Goal: Information Seeking & Learning: Learn about a topic

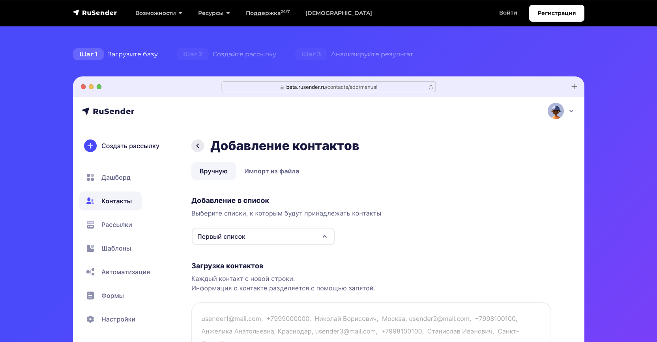
scroll to position [323, 0]
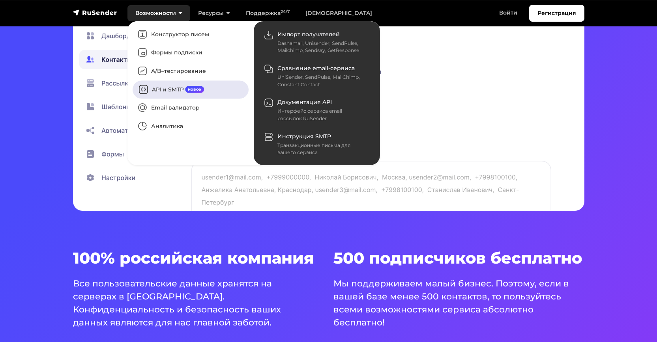
click at [170, 87] on link "API и SMTP новое" at bounding box center [191, 89] width 116 height 18
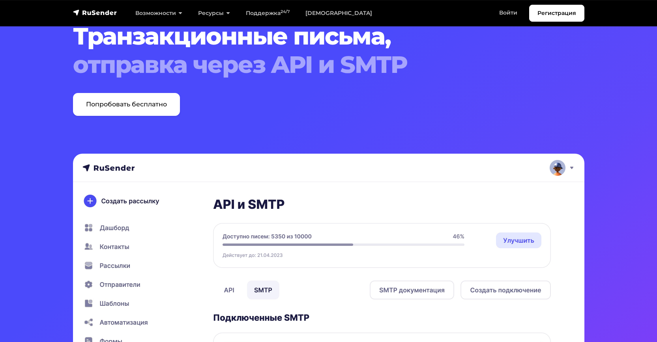
scroll to position [145, 0]
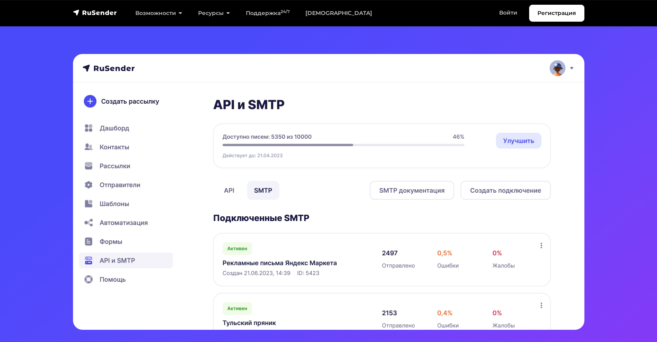
click at [234, 192] on img at bounding box center [328, 192] width 511 height 276
click at [231, 191] on img at bounding box center [328, 192] width 511 height 276
click at [259, 192] on img at bounding box center [328, 192] width 511 height 276
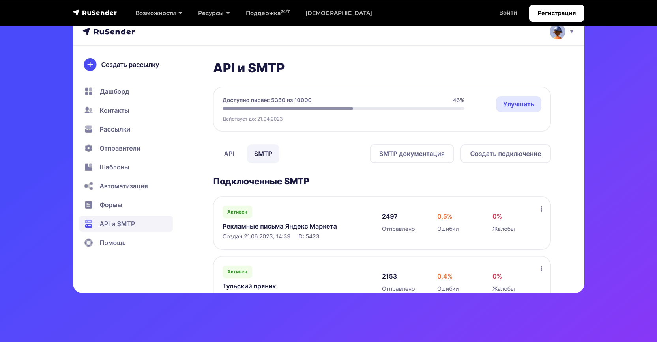
scroll to position [187, 0]
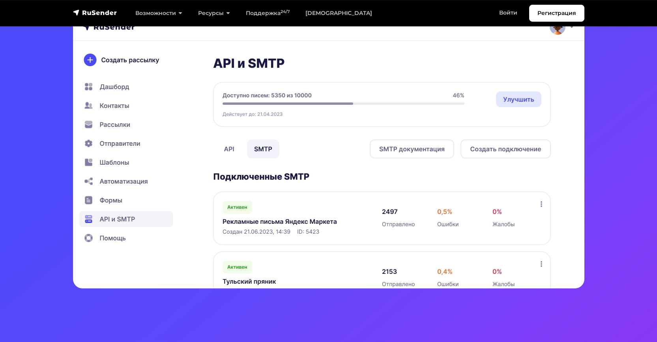
click at [112, 204] on img at bounding box center [328, 151] width 511 height 276
click at [112, 198] on img at bounding box center [328, 151] width 511 height 276
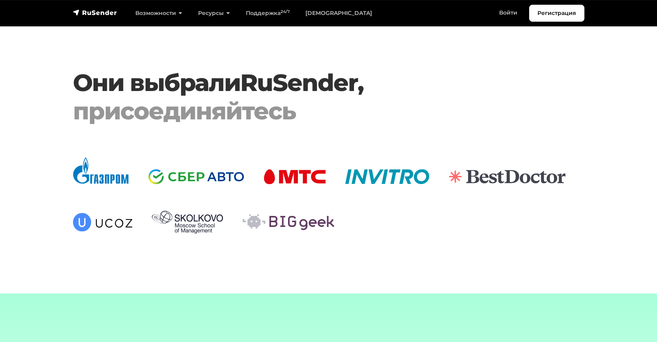
scroll to position [1652, 0]
